Goal: Task Accomplishment & Management: Manage account settings

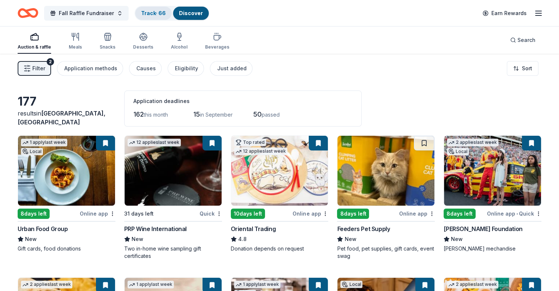
click at [159, 11] on link "Track · 66" at bounding box center [153, 13] width 25 height 6
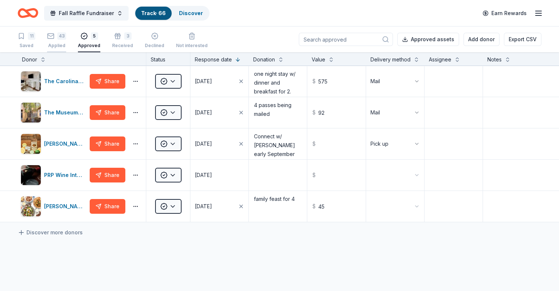
click at [66, 40] on div "43 Applied" at bounding box center [56, 40] width 19 height 16
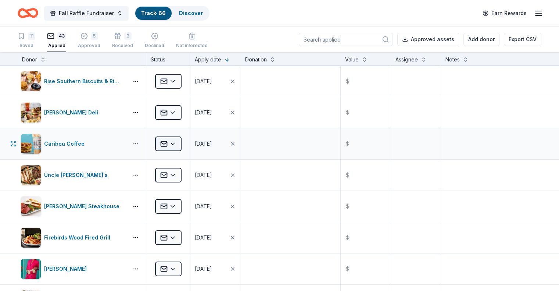
click at [186, 142] on html "Fall Raffle Fundraiser Track · 66 Discover Earn Rewards 11 Saved 43 Applied 5 A…" at bounding box center [279, 145] width 559 height 291
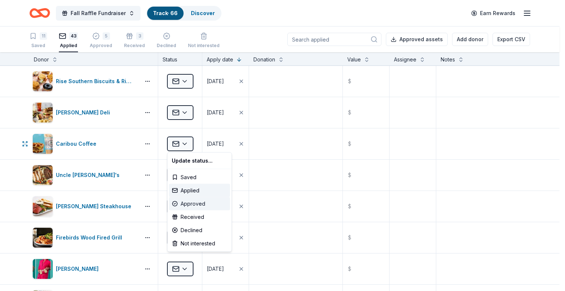
click at [193, 202] on div "Approved" at bounding box center [199, 203] width 61 height 13
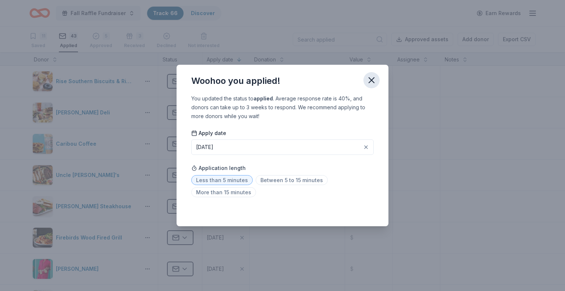
click at [369, 76] on icon "button" at bounding box center [371, 80] width 10 height 10
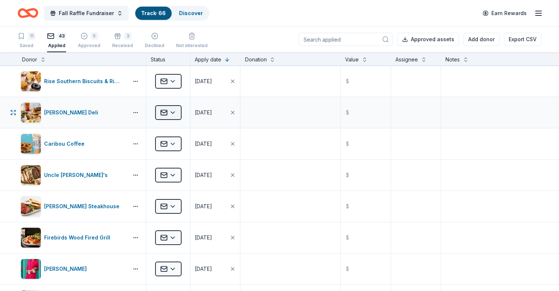
click at [184, 112] on html "Fall Raffle Fundraiser Track · 66 Discover Earn Rewards 11 Saved 43 Applied 5 A…" at bounding box center [279, 145] width 559 height 291
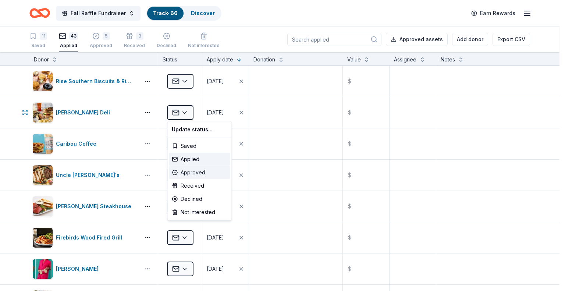
click at [190, 168] on div "Approved" at bounding box center [199, 172] width 61 height 13
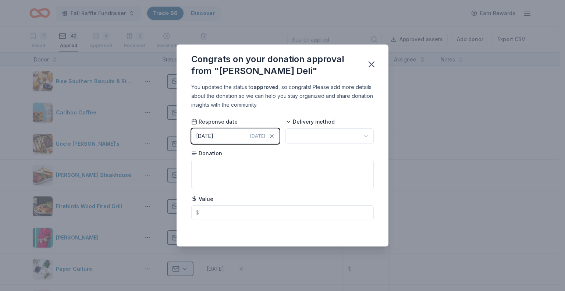
click at [303, 141] on body "Fall Raffle Fundraiser Track · 66 Discover Earn Rewards 11 Saved 42 Applied 6 A…" at bounding box center [279, 145] width 559 height 291
click at [369, 64] on icon "button" at bounding box center [371, 64] width 10 height 10
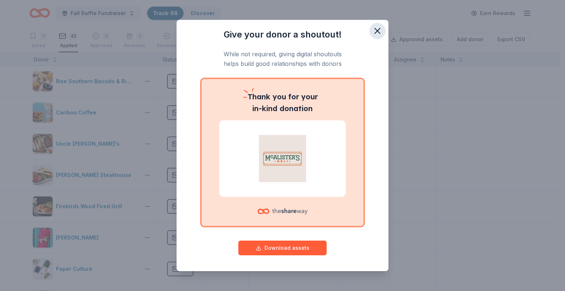
click at [372, 34] on icon "button" at bounding box center [377, 31] width 10 height 10
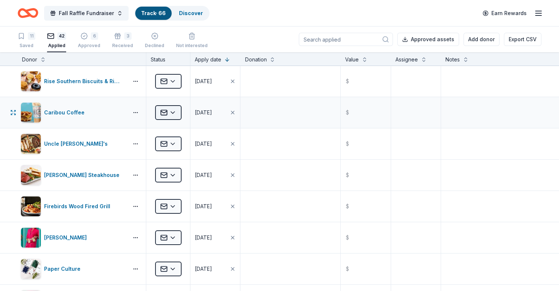
click at [186, 112] on html "Fall Raffle Fundraiser Track · 66 Discover Earn Rewards 11 Saved 42 Applied 6 A…" at bounding box center [279, 145] width 559 height 291
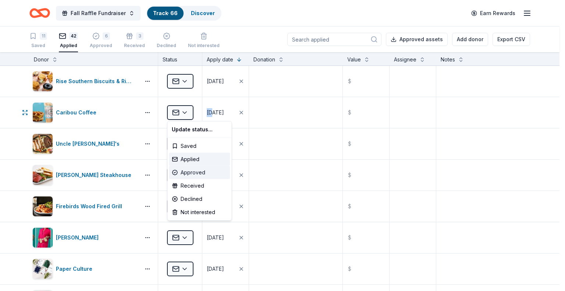
click at [188, 170] on div "Approved" at bounding box center [199, 172] width 61 height 13
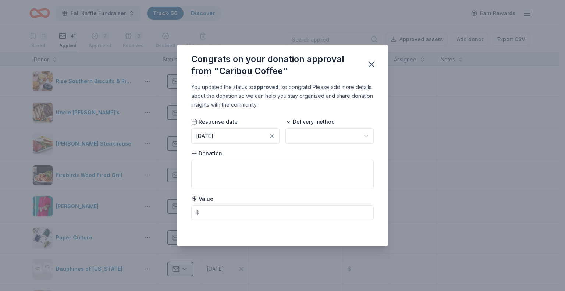
click at [301, 135] on html "Fall Raffle Fundraiser Track · 66 Discover Earn Rewards 11 Saved 41 Applied 7 A…" at bounding box center [282, 145] width 565 height 291
click at [272, 178] on textarea at bounding box center [282, 174] width 182 height 29
type textarea "Gift Basket unsure of value. Will be mailing."
click at [372, 60] on icon "button" at bounding box center [371, 64] width 10 height 10
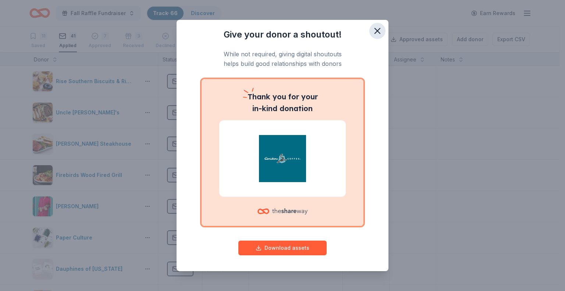
click at [373, 33] on icon "button" at bounding box center [377, 31] width 10 height 10
